Goal: Task Accomplishment & Management: Manage account settings

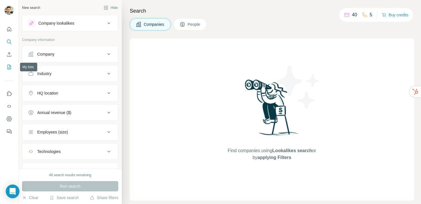
click at [12, 69] on button "My lists" at bounding box center [9, 67] width 9 height 10
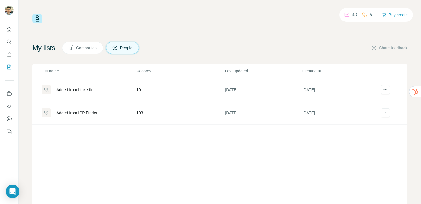
click at [85, 111] on div "Added from ICP Finder" at bounding box center [76, 113] width 41 height 6
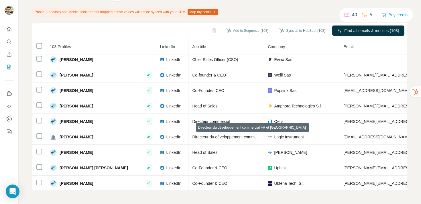
scroll to position [761, 0]
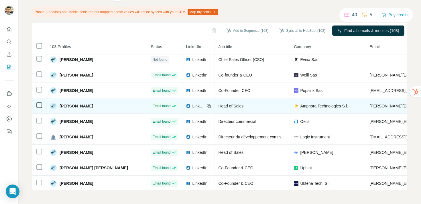
click at [68, 106] on span "[PERSON_NAME]" at bounding box center [77, 106] width 34 height 6
copy span "[PERSON_NAME]"
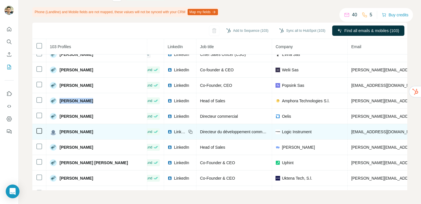
scroll to position [766, 0]
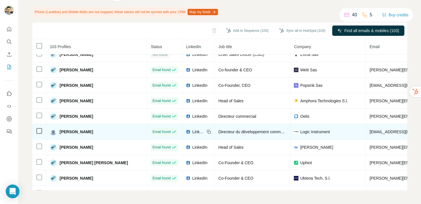
click at [67, 132] on span "[PERSON_NAME]" at bounding box center [77, 132] width 34 height 6
copy span "[PERSON_NAME]"
click at [303, 131] on span "Logic Instrument" at bounding box center [315, 132] width 30 height 6
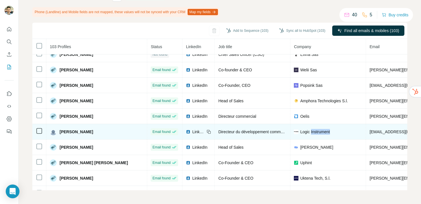
click at [303, 131] on span "Logic Instrument" at bounding box center [315, 132] width 30 height 6
copy span "Logic Instrument"
